Goal: Task Accomplishment & Management: Use online tool/utility

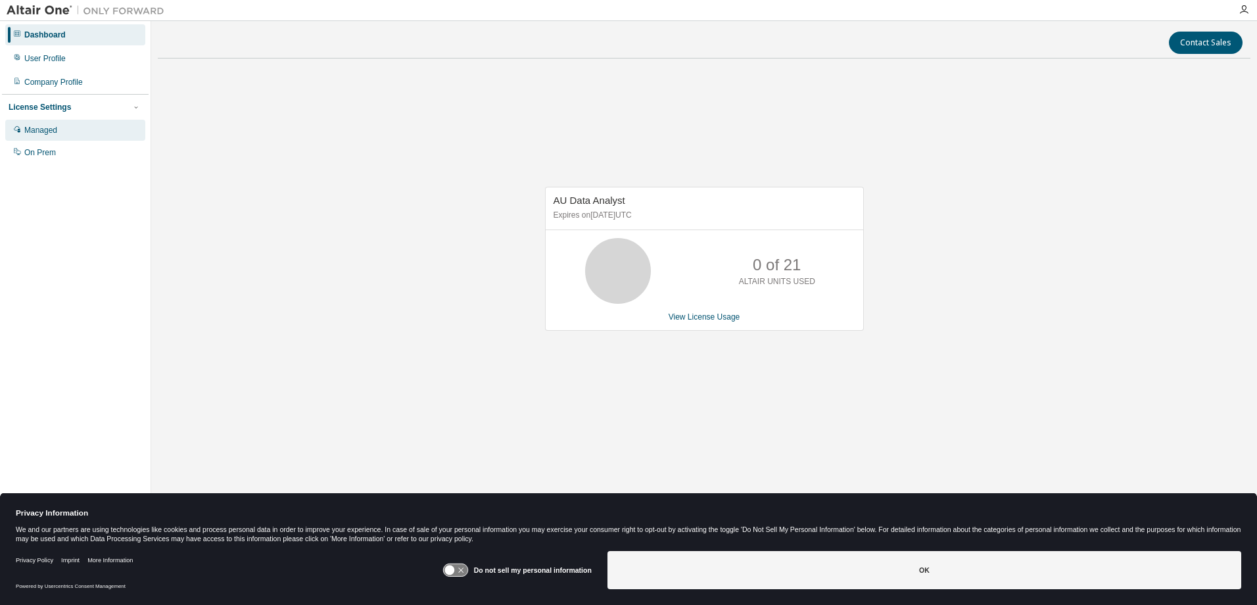
click at [57, 135] on div "Managed" at bounding box center [40, 130] width 33 height 11
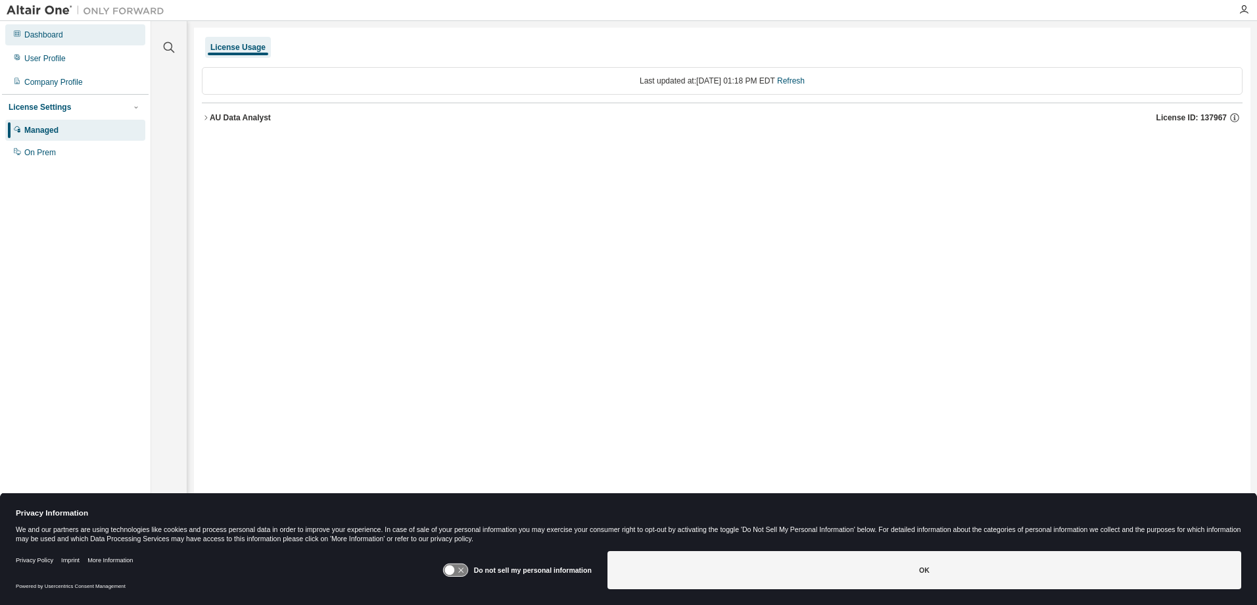
click at [51, 41] on div "Dashboard" at bounding box center [75, 34] width 140 height 21
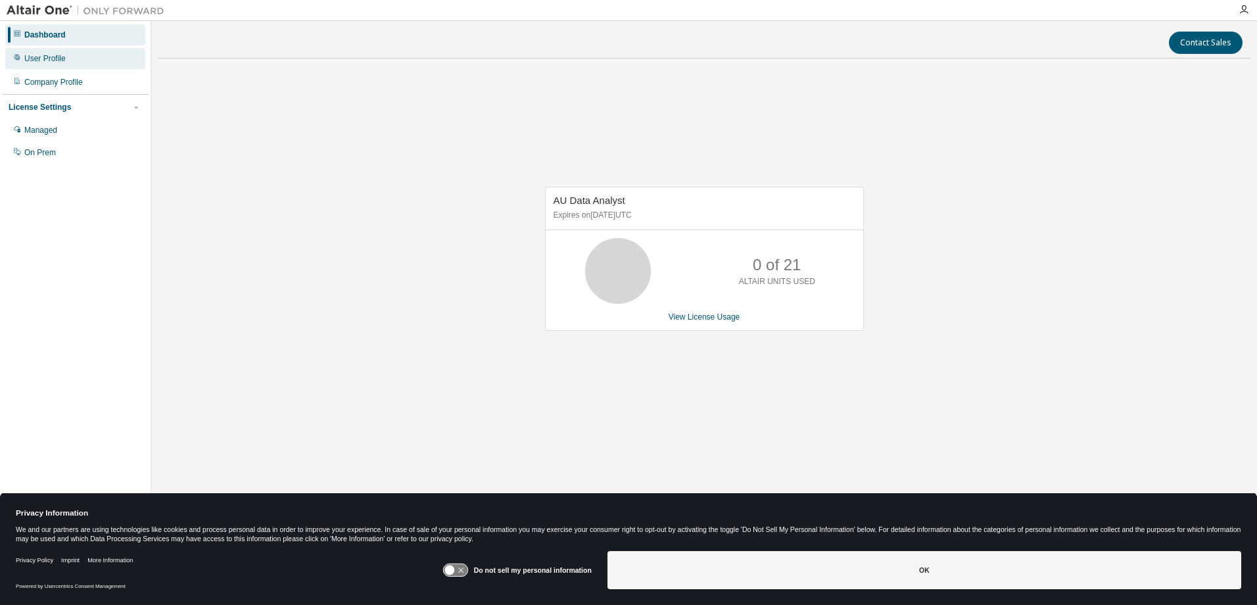
click at [55, 60] on div "User Profile" at bounding box center [44, 58] width 41 height 11
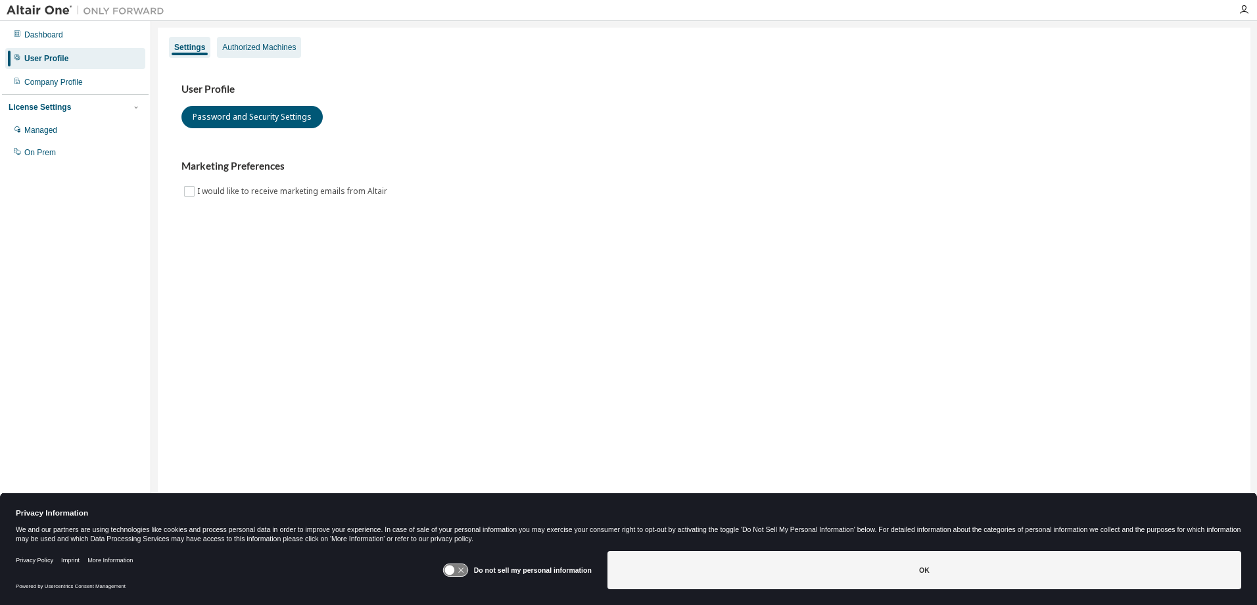
click at [258, 47] on div "Authorized Machines" at bounding box center [259, 47] width 74 height 11
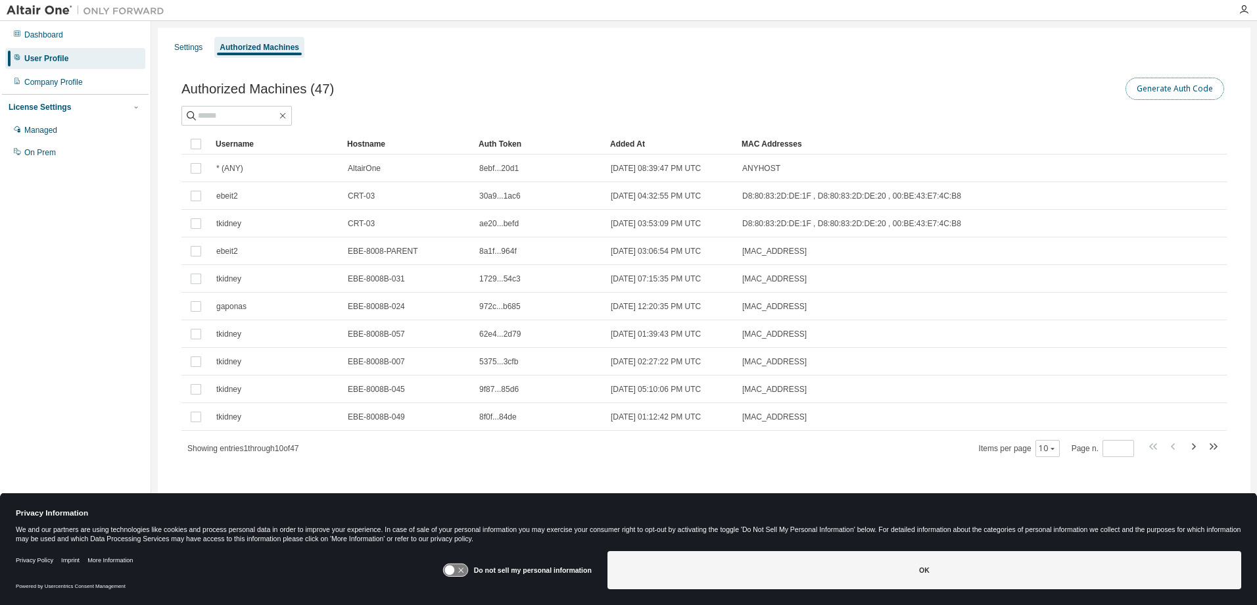
click at [1181, 93] on button "Generate Auth Code" at bounding box center [1174, 89] width 99 height 22
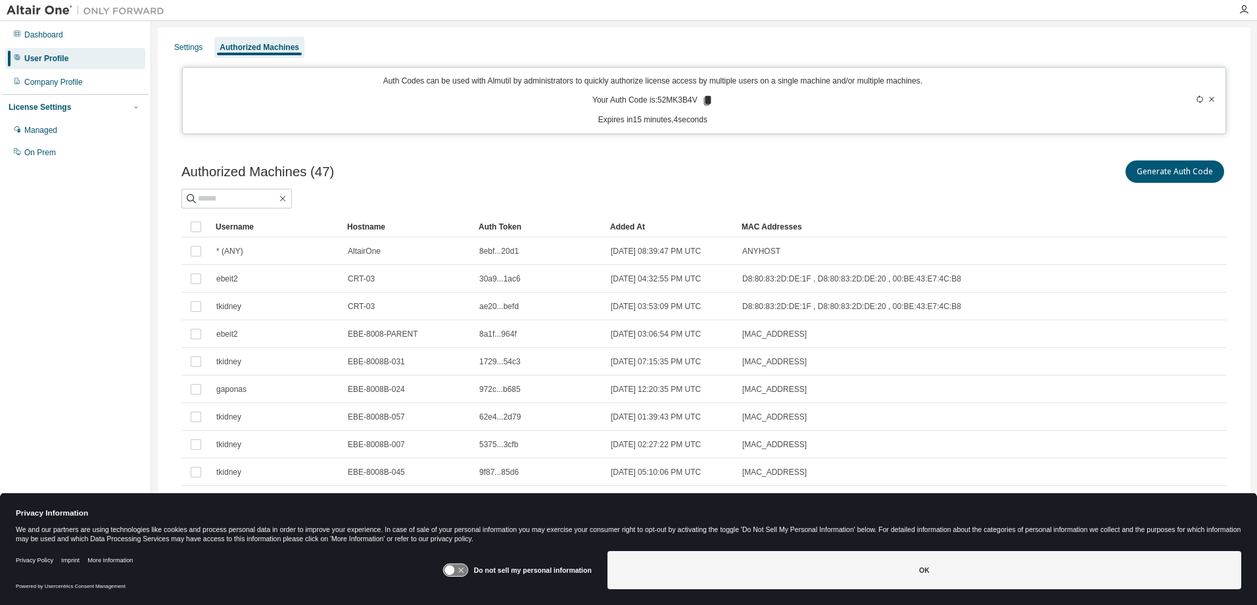
click at [666, 97] on p "Your Auth Code is: 52MK3B4V" at bounding box center [652, 101] width 121 height 12
copy p "52MK3B4V"
